Goal: Task Accomplishment & Management: Manage account settings

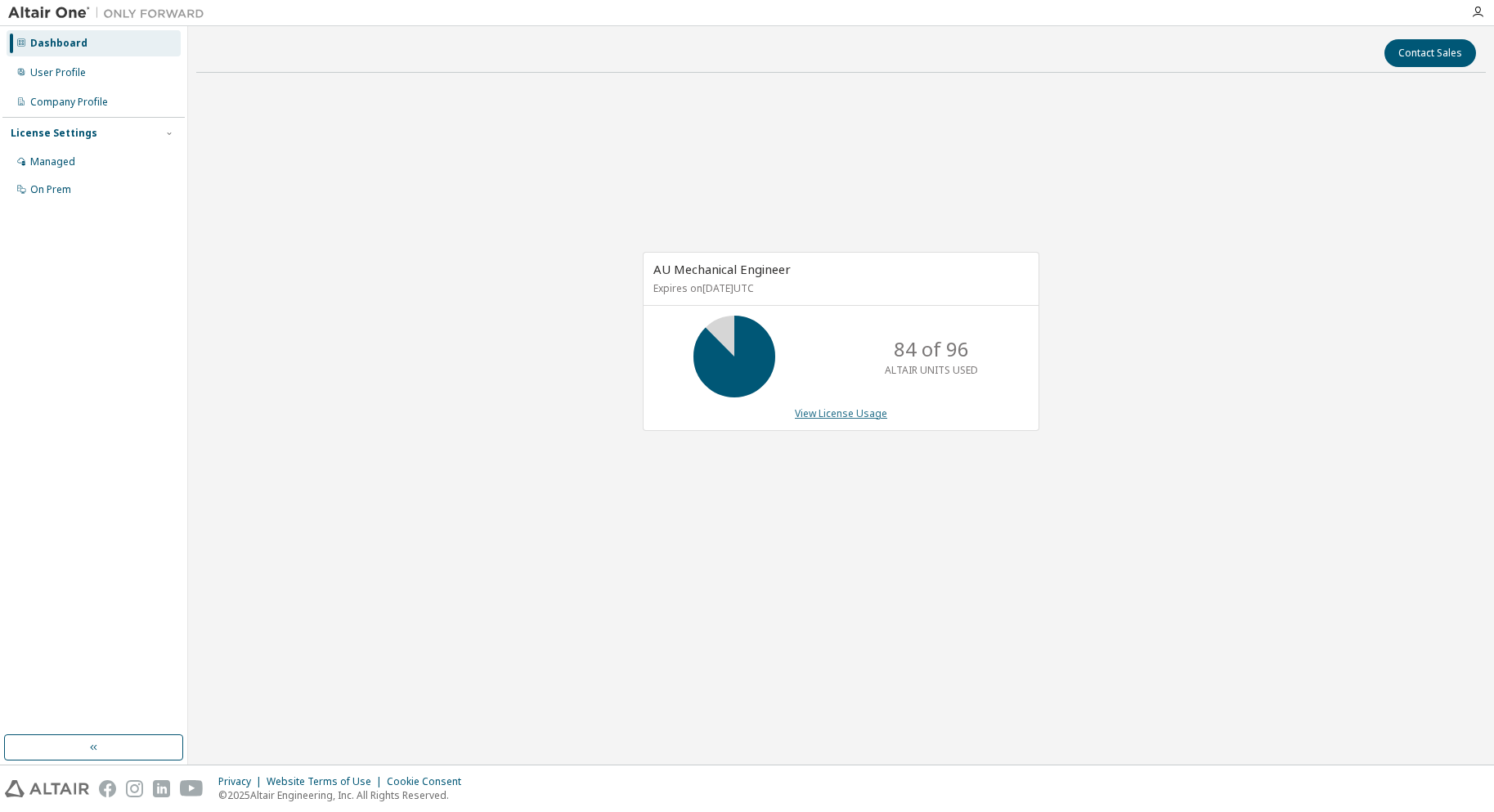
click at [859, 415] on link "View License Usage" at bounding box center [841, 413] width 92 height 14
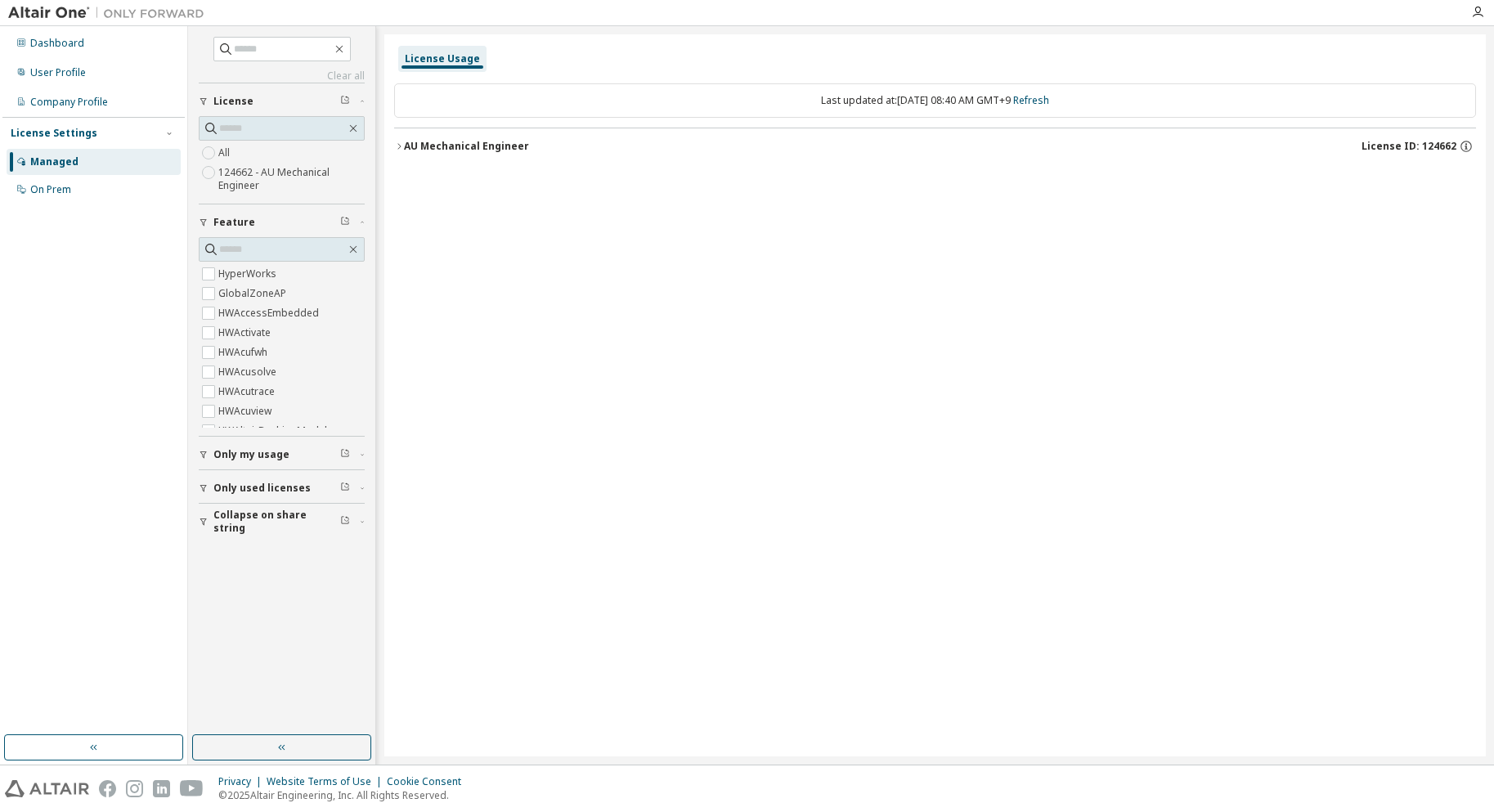
click at [467, 154] on button "AU Mechanical Engineer License ID: 124662" at bounding box center [936, 145] width 1082 height 36
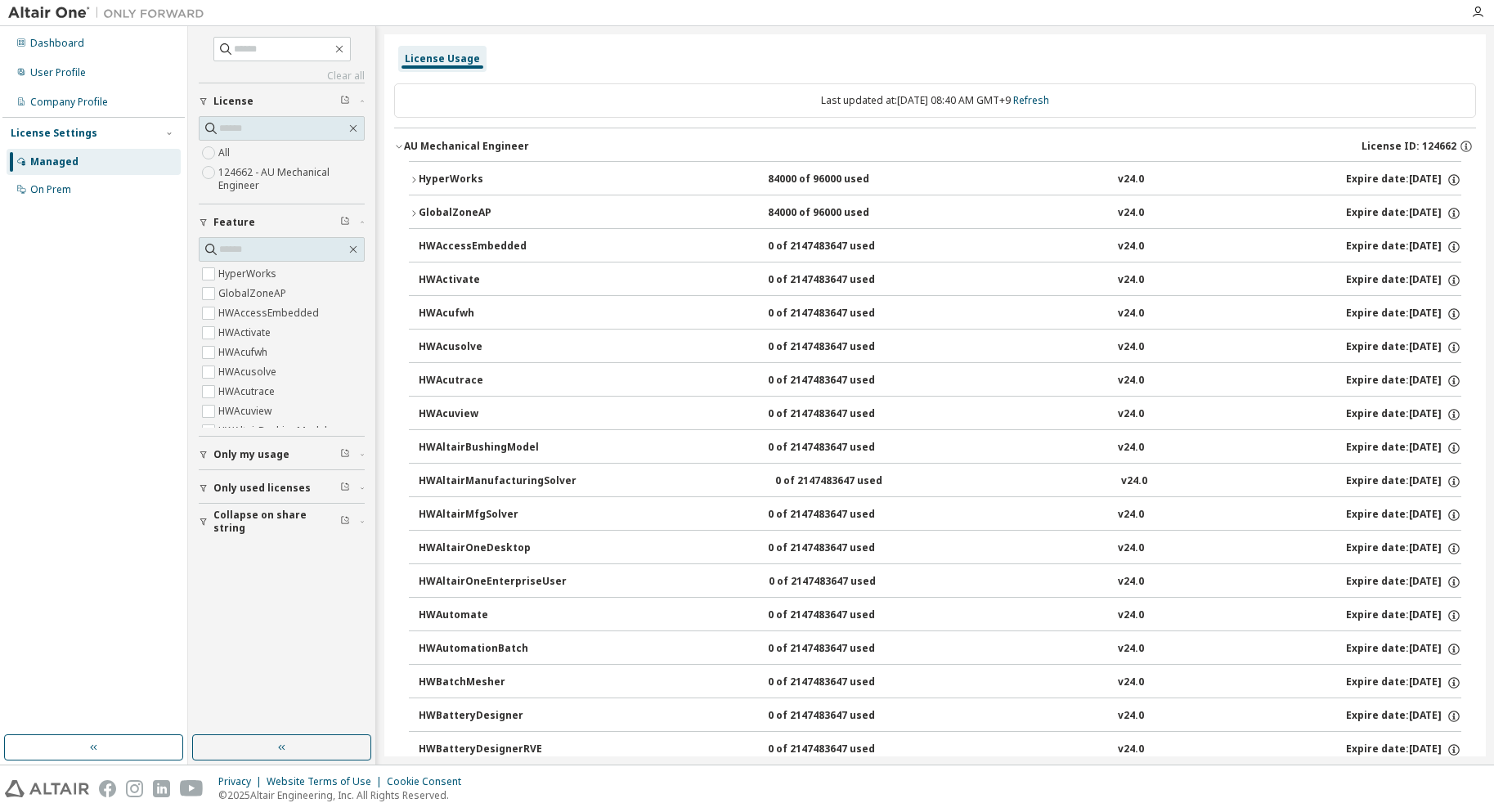
click at [530, 180] on div "HyperWorks" at bounding box center [493, 179] width 147 height 15
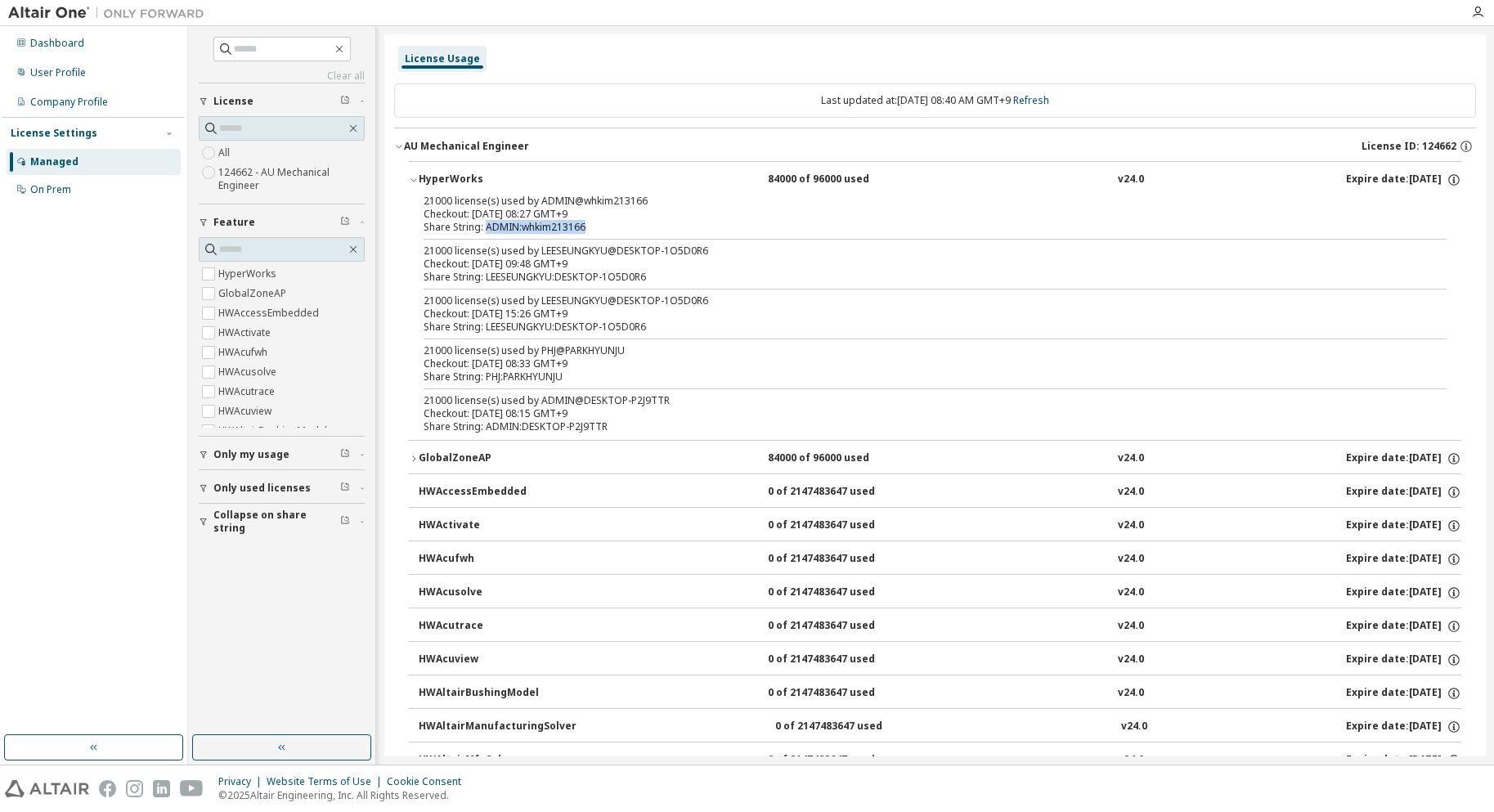
drag, startPoint x: 486, startPoint y: 227, endPoint x: 588, endPoint y: 232, distance: 102.1
click at [588, 232] on div "Share String: ADMIN:whkim213166" at bounding box center [915, 227] width 984 height 13
drag, startPoint x: 487, startPoint y: 274, endPoint x: 678, endPoint y: 276, distance: 191.0
click at [678, 276] on div "Share String: LEESEUNGKYU:DESKTOP-1O5D0R6" at bounding box center [915, 276] width 984 height 13
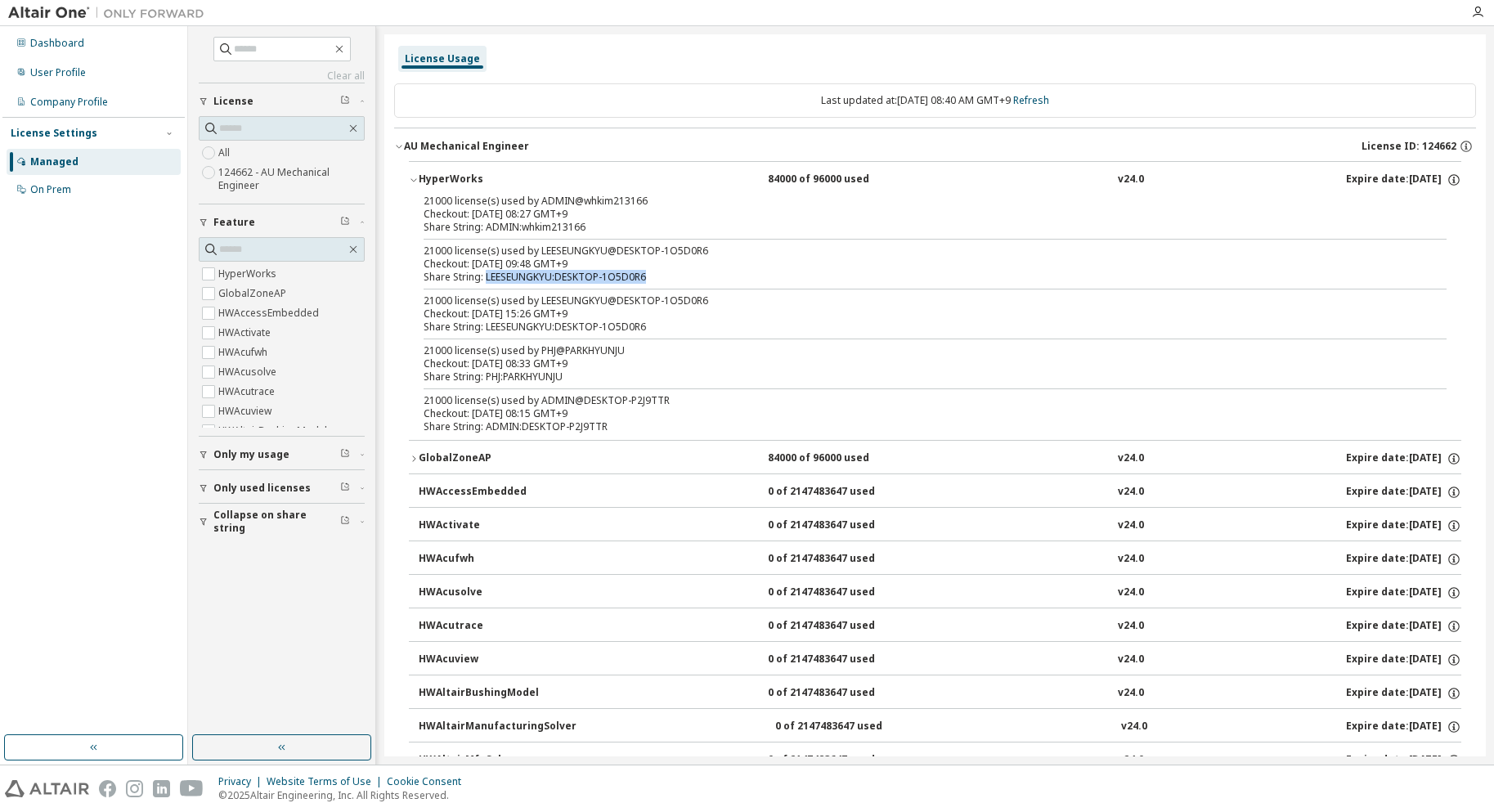
drag, startPoint x: 678, startPoint y: 276, endPoint x: 594, endPoint y: 306, distance: 89.2
click at [679, 276] on div "Share String: LEESEUNGKYU:DESKTOP-1O5D0R6" at bounding box center [915, 276] width 984 height 13
drag, startPoint x: 504, startPoint y: 325, endPoint x: 635, endPoint y: 347, distance: 132.8
click at [633, 341] on div "21000 license(s) used by ADMIN@whkim213166 Checkout: 2025-09-05 08:27 GMT+9 Sha…" at bounding box center [936, 317] width 1053 height 245
click at [606, 374] on div "Share String: PHJ:PARKHYUNJU" at bounding box center [915, 376] width 984 height 13
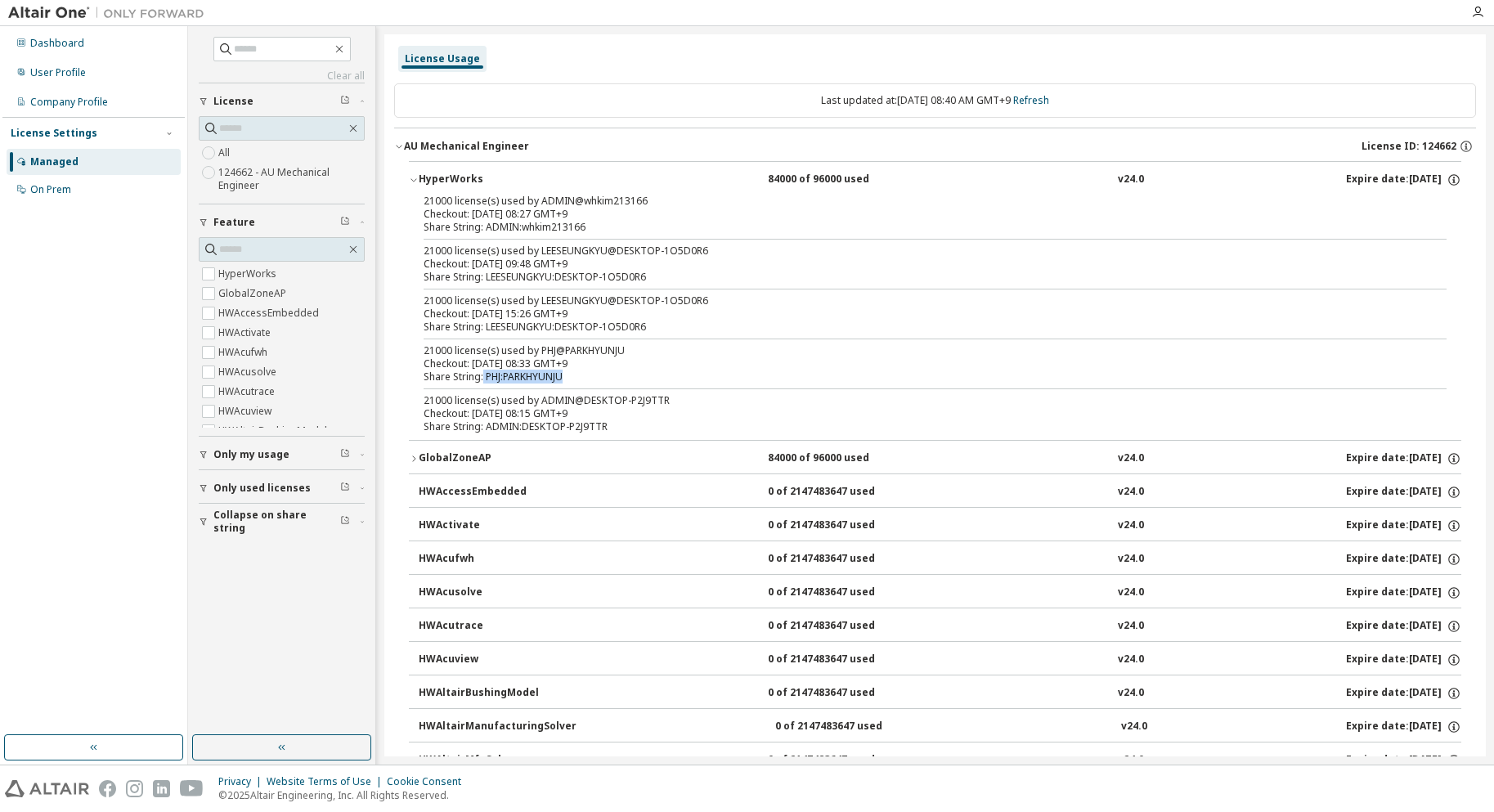
drag, startPoint x: 483, startPoint y: 376, endPoint x: 618, endPoint y: 376, distance: 135.0
click at [614, 376] on div "Share String: PHJ:PARKHYUNJU" at bounding box center [915, 376] width 984 height 13
drag, startPoint x: 499, startPoint y: 426, endPoint x: 666, endPoint y: 421, distance: 167.1
click at [644, 421] on div "Share String: ADMIN:DESKTOP-P2J9TTR" at bounding box center [915, 426] width 984 height 13
click at [673, 421] on div "Share String: ADMIN:DESKTOP-P2J9TTR" at bounding box center [915, 426] width 984 height 13
